Goal: Task Accomplishment & Management: Manage account settings

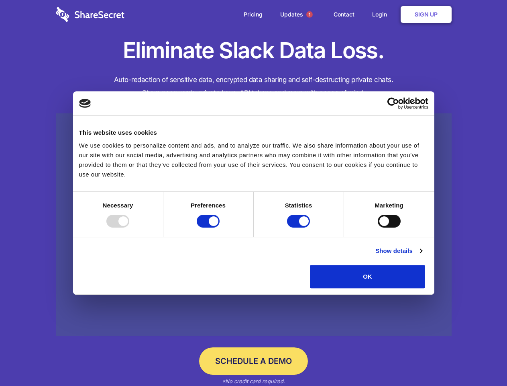
click at [129, 227] on div at bounding box center [117, 221] width 23 height 13
click at [220, 227] on input "Preferences" at bounding box center [208, 221] width 23 height 13
checkbox input "false"
click at [300, 227] on input "Statistics" at bounding box center [298, 221] width 23 height 13
checkbox input "false"
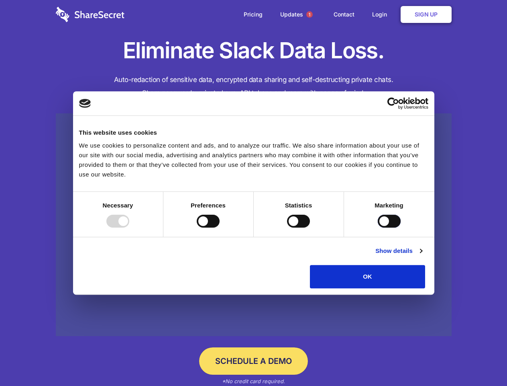
click at [378, 227] on input "Marketing" at bounding box center [389, 221] width 23 height 13
checkbox input "true"
